Goal: Navigation & Orientation: Find specific page/section

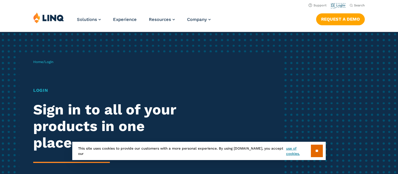
click at [333, 5] on link "Login" at bounding box center [338, 5] width 14 height 4
click at [315, 147] on input "**" at bounding box center [317, 151] width 12 height 13
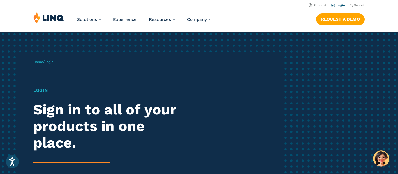
click at [339, 6] on link "Login" at bounding box center [338, 5] width 14 height 4
click at [342, 6] on link "Login" at bounding box center [338, 5] width 14 height 4
click at [336, 5] on link "Login" at bounding box center [338, 5] width 14 height 4
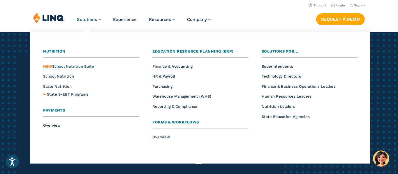
click at [68, 66] on span "NEW School Nutrition Suite" at bounding box center [68, 66] width 51 height 4
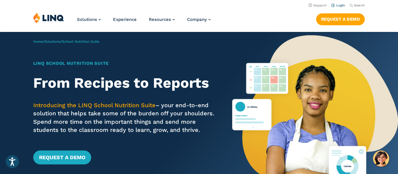
click at [339, 5] on link "Login" at bounding box center [338, 5] width 14 height 4
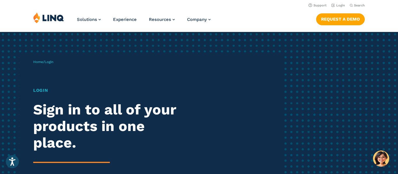
click at [223, 40] on div "Home / Login Login Sign in to all of your products in one place. LINQ brings to…" at bounding box center [199, 133] width 398 height 203
